Goal: Check status: Check status

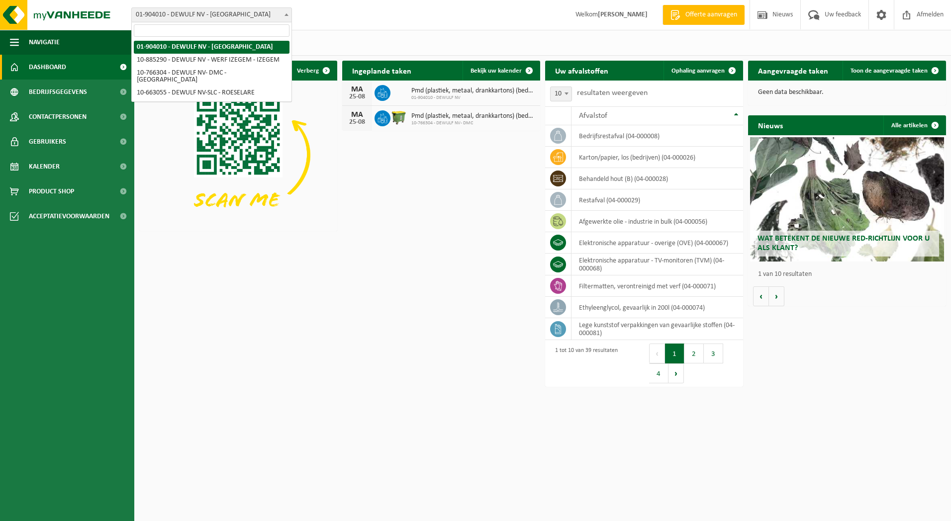
click at [283, 12] on span at bounding box center [287, 14] width 10 height 13
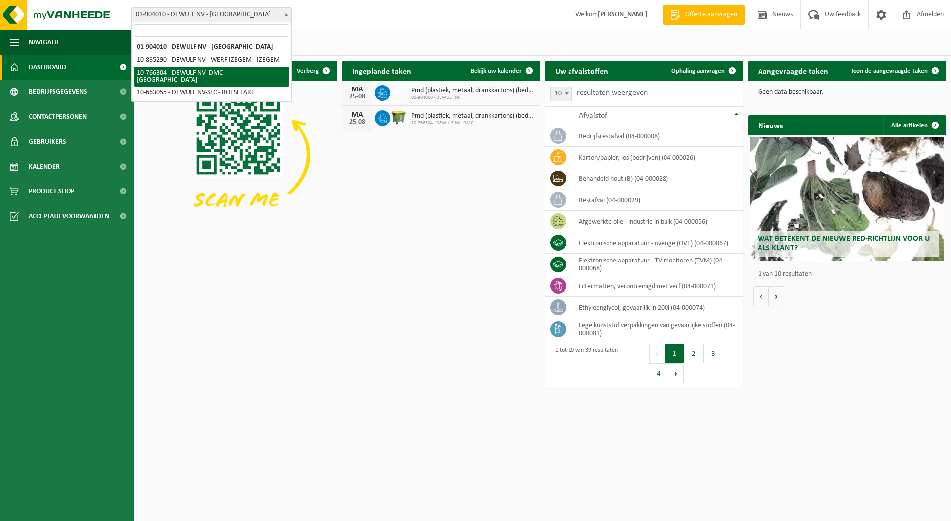
select select "13137"
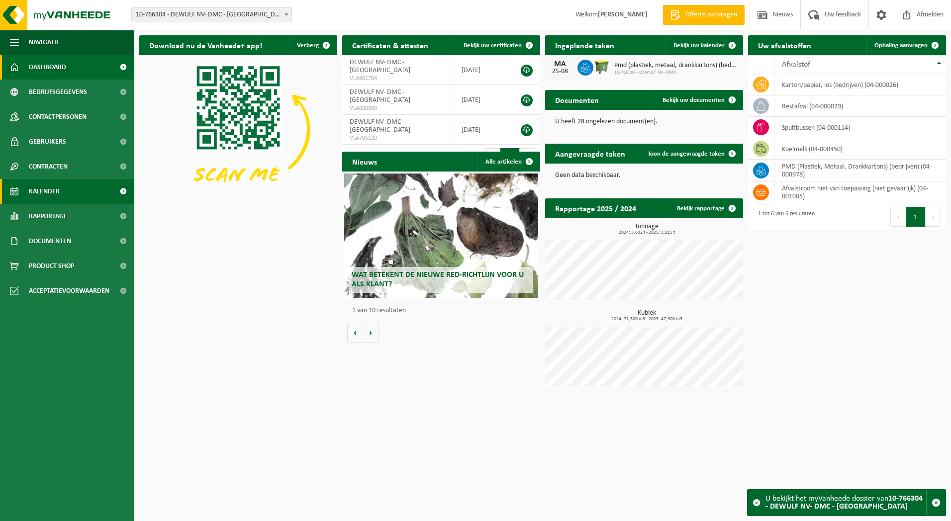
click at [41, 190] on span "Kalender" at bounding box center [44, 191] width 31 height 25
